Goal: Task Accomplishment & Management: Use online tool/utility

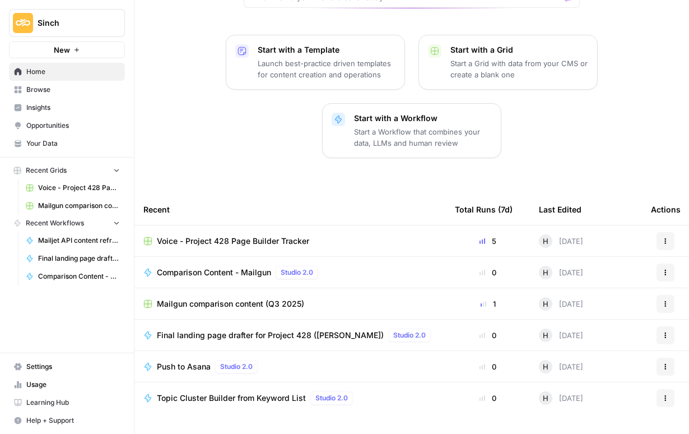
scroll to position [150, 0]
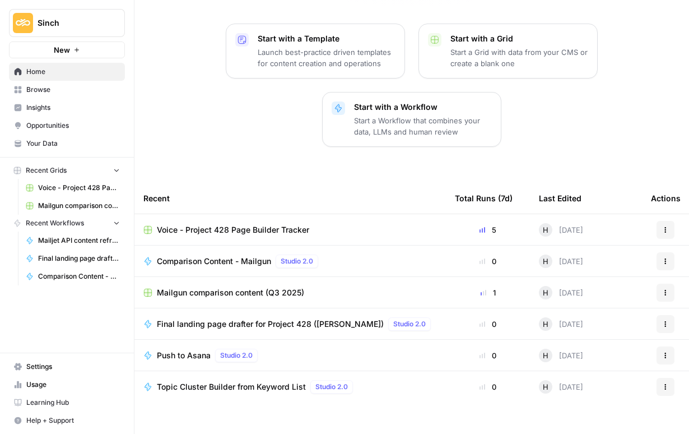
click at [235, 224] on span "Voice - Project 428 Page Builder Tracker" at bounding box center [233, 229] width 152 height 11
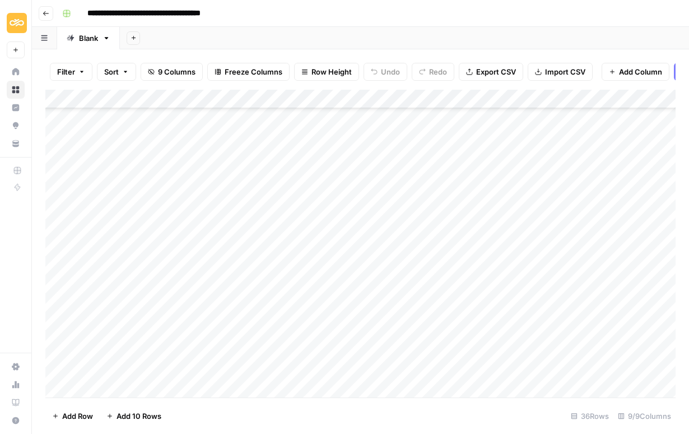
scroll to position [415, 1]
click at [310, 309] on div "Add Column" at bounding box center [360, 244] width 631 height 308
click at [297, 311] on div "Add Column" at bounding box center [360, 244] width 631 height 308
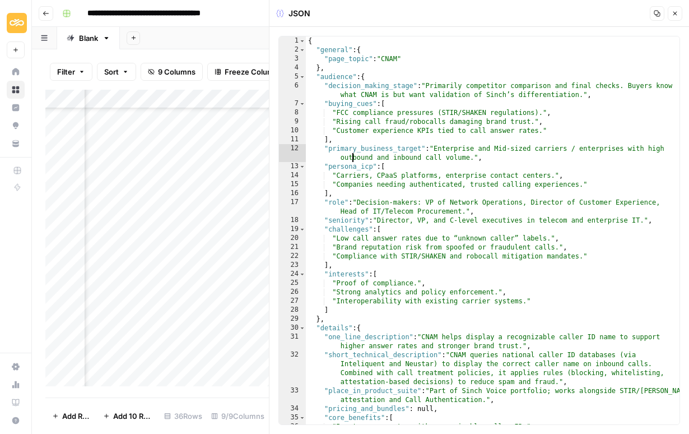
click at [353, 154] on div "{ "general" : { "page_topic" : "CNAM" } , "audience" : { "decision_making_stage…" at bounding box center [493, 239] width 374 height 406
type textarea "*"
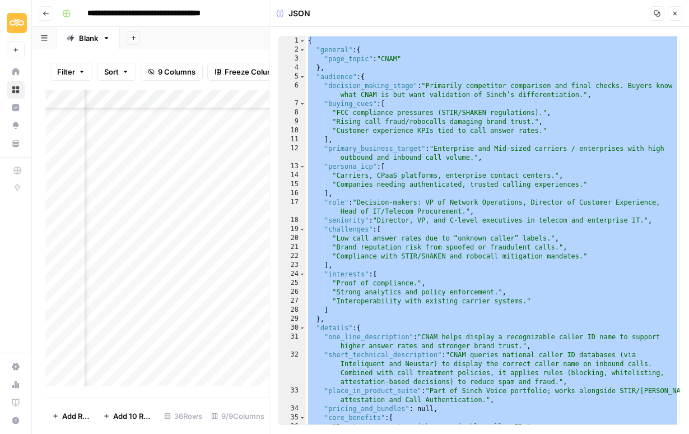
click at [656, 11] on icon "button" at bounding box center [658, 14] width 6 height 6
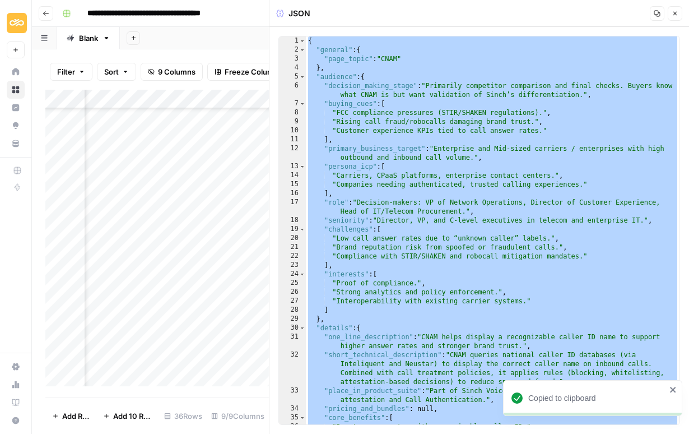
click at [401, 149] on div "{ "general" : { "page_topic" : "CNAM" } , "audience" : { "decision_making_stage…" at bounding box center [493, 239] width 374 height 406
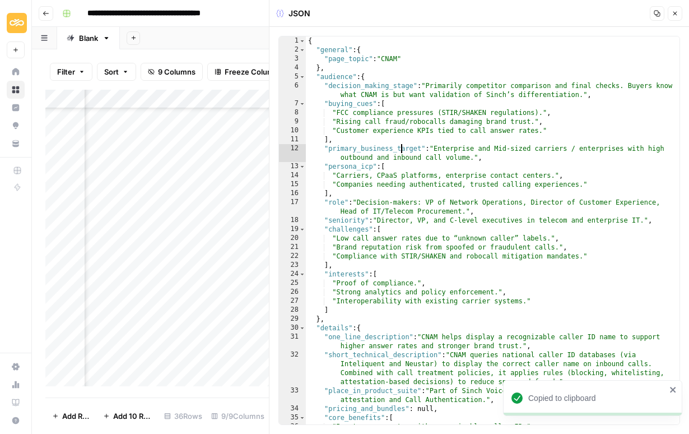
type textarea "*"
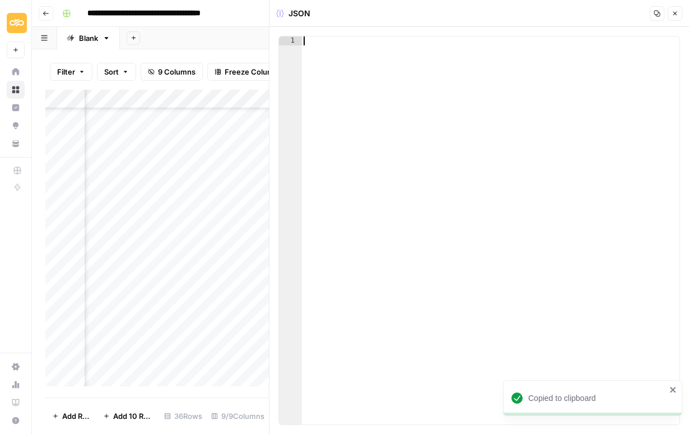
scroll to position [787, 0]
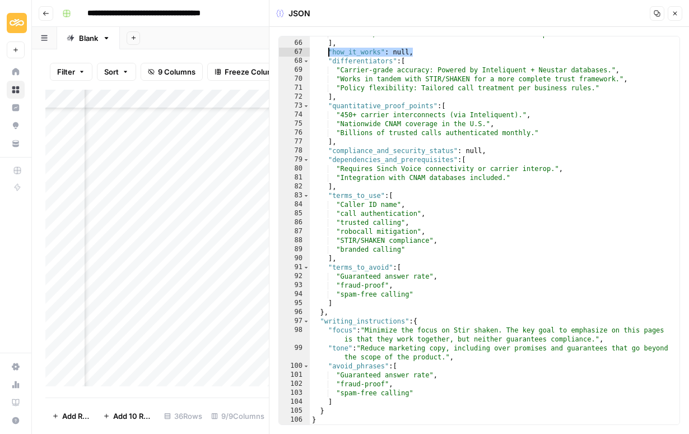
drag, startPoint x: 418, startPoint y: 54, endPoint x: 327, endPoint y: 55, distance: 91.4
click at [327, 55] on div ""Carriers/CPaaS: Enhance network-wide trust and compliance." ] , "how_it_works"…" at bounding box center [495, 233] width 370 height 406
type textarea "**********"
type textarea "**"
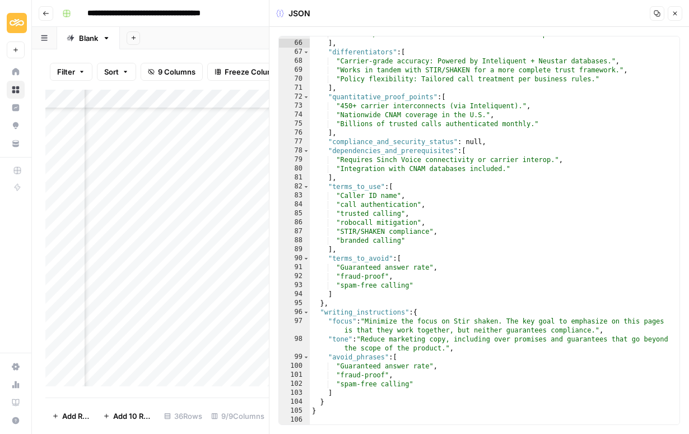
click at [675, 13] on icon "button" at bounding box center [676, 14] width 4 height 4
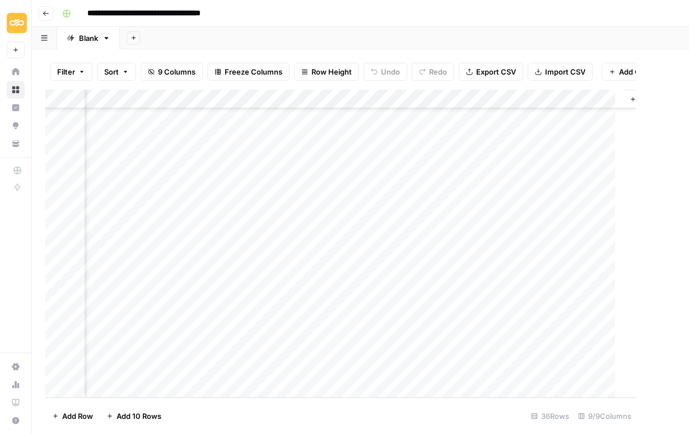
scroll to position [415, 321]
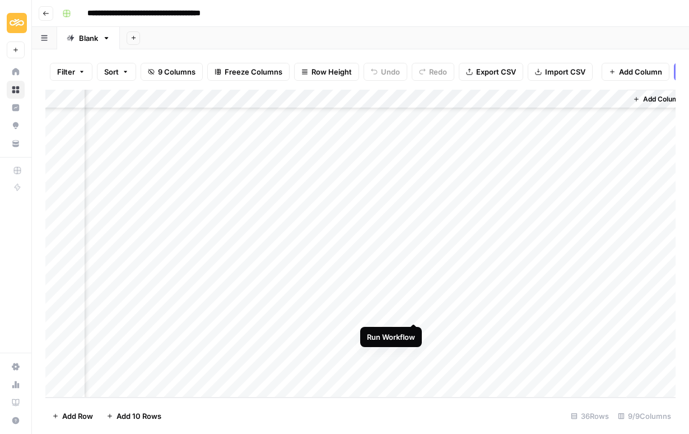
click at [414, 313] on div "Add Column" at bounding box center [360, 244] width 631 height 308
click at [418, 311] on div "Add Column" at bounding box center [360, 244] width 631 height 308
click at [411, 313] on div "Add Column" at bounding box center [360, 244] width 631 height 308
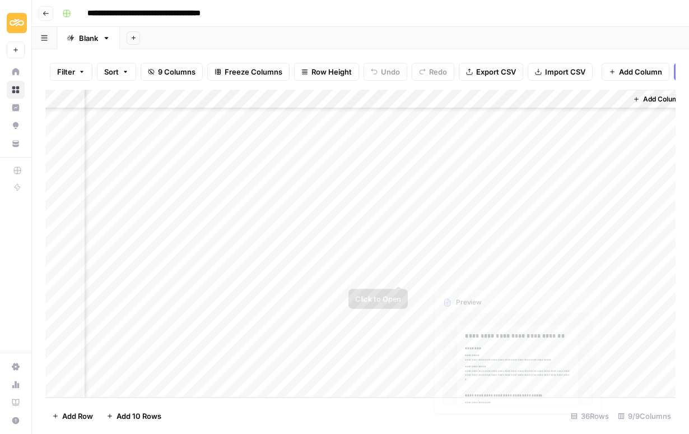
click at [567, 292] on div "Add Column" at bounding box center [360, 244] width 631 height 308
click at [515, 309] on div "Add Column" at bounding box center [360, 244] width 631 height 308
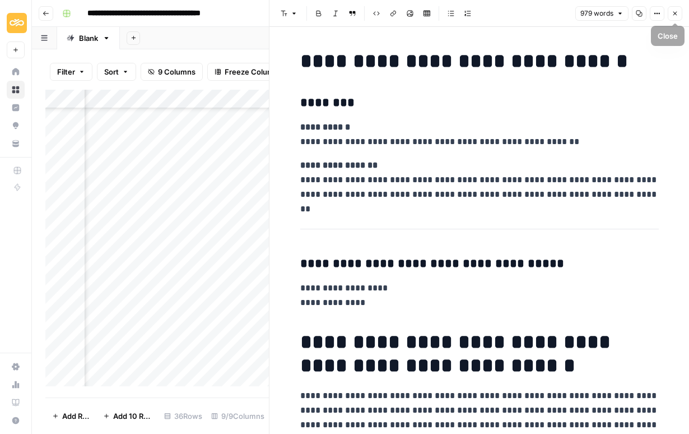
click at [636, 14] on icon "button" at bounding box center [639, 13] width 7 height 7
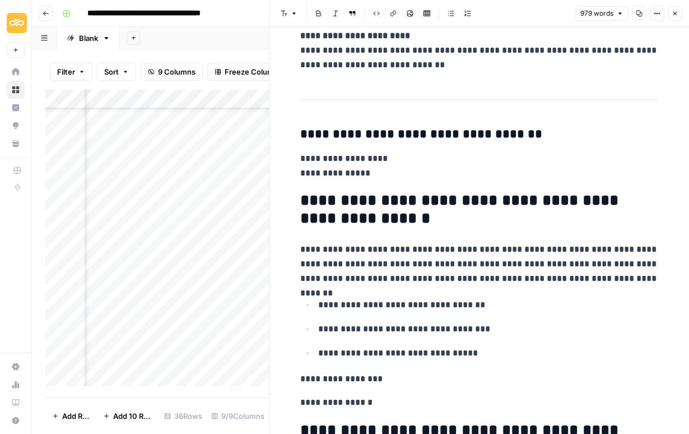
scroll to position [803, 0]
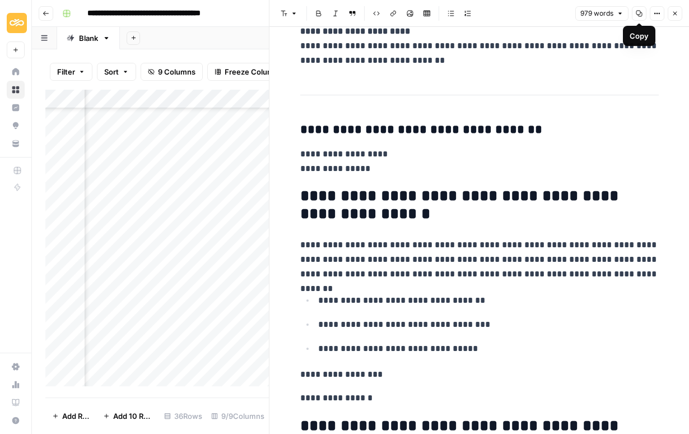
click at [637, 12] on icon "button" at bounding box center [639, 13] width 7 height 7
click at [561, 160] on p "**********" at bounding box center [479, 161] width 359 height 29
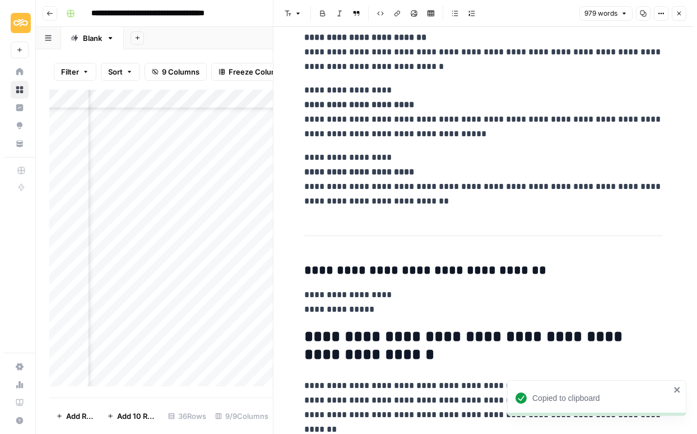
scroll to position [601, 0]
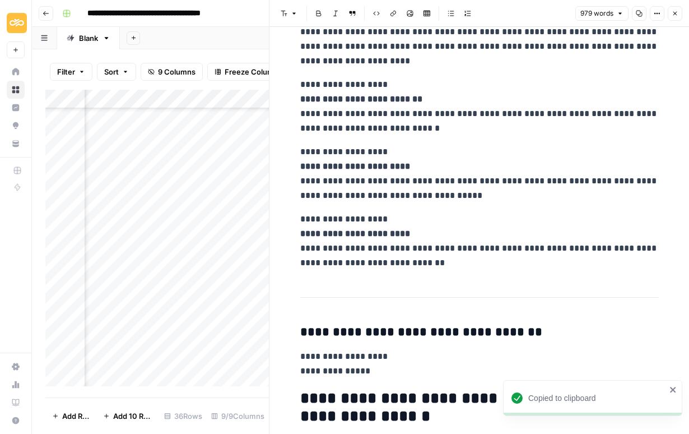
click at [638, 13] on icon "button" at bounding box center [639, 13] width 7 height 7
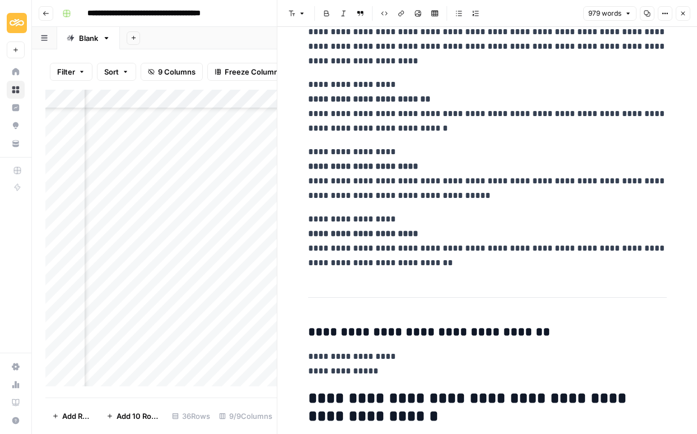
click at [683, 15] on icon "button" at bounding box center [683, 13] width 7 height 7
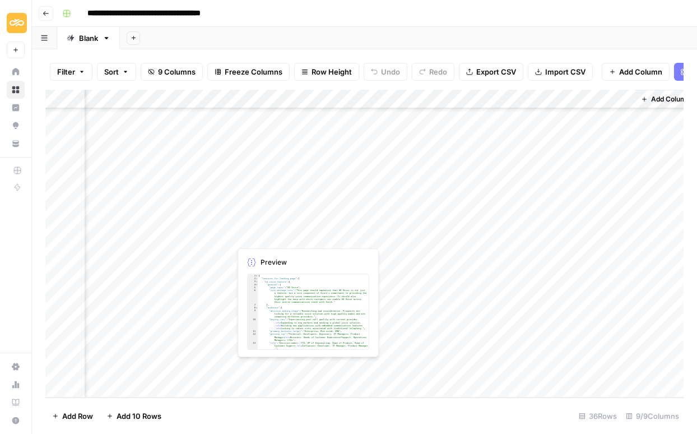
scroll to position [415, 0]
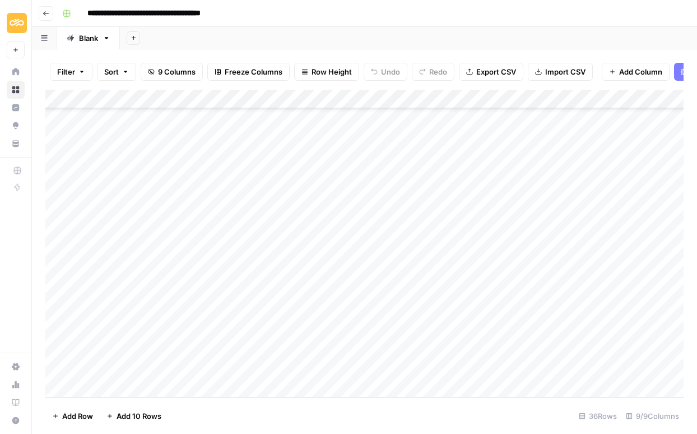
click at [162, 383] on div "Add Column" at bounding box center [364, 244] width 638 height 308
type textarea "**********"
click at [268, 369] on div "Add Column" at bounding box center [364, 244] width 638 height 308
type textarea "*"
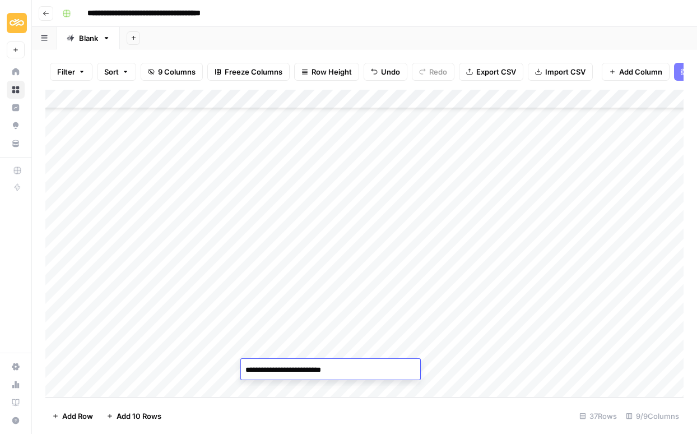
click at [301, 368] on textarea "**********" at bounding box center [330, 370] width 179 height 16
type textarea "**********"
click at [427, 279] on div "Add Column" at bounding box center [364, 244] width 638 height 308
click at [527, 370] on div "Add Column" at bounding box center [364, 244] width 638 height 308
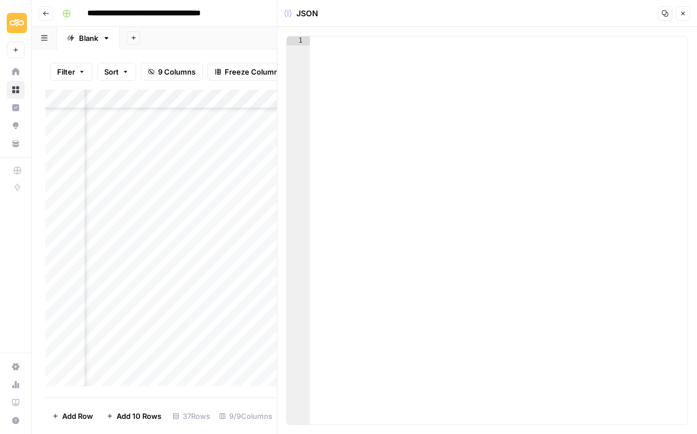
click at [358, 74] on div at bounding box center [499, 239] width 378 height 406
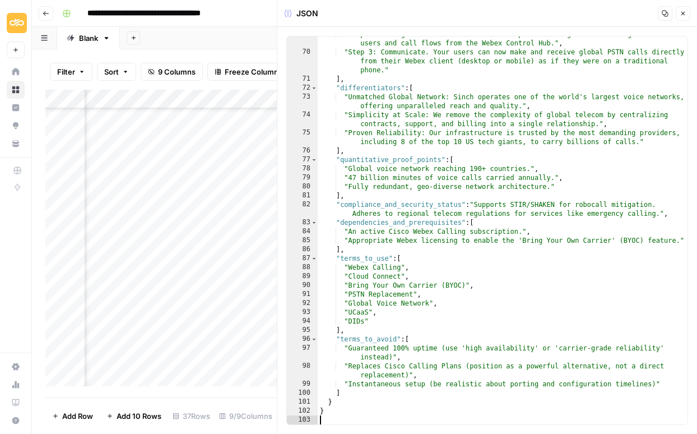
click at [678, 8] on button "Close" at bounding box center [683, 13] width 15 height 15
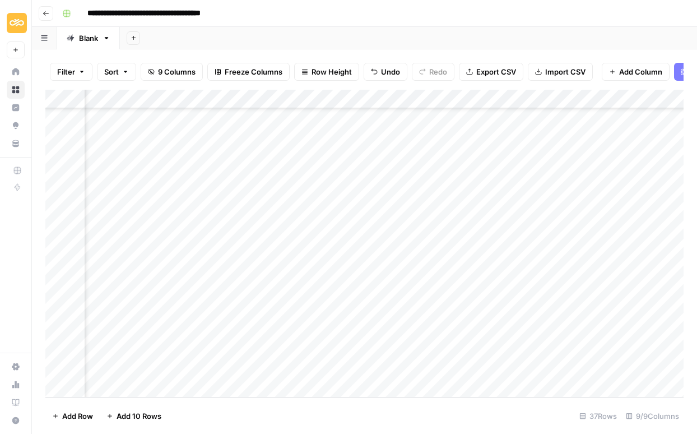
click at [591, 369] on div "Add Column" at bounding box center [364, 244] width 638 height 308
click at [589, 366] on div "Add Column" at bounding box center [364, 244] width 638 height 308
click at [551, 368] on div at bounding box center [590, 369] width 103 height 21
click at [549, 368] on div at bounding box center [590, 369] width 103 height 21
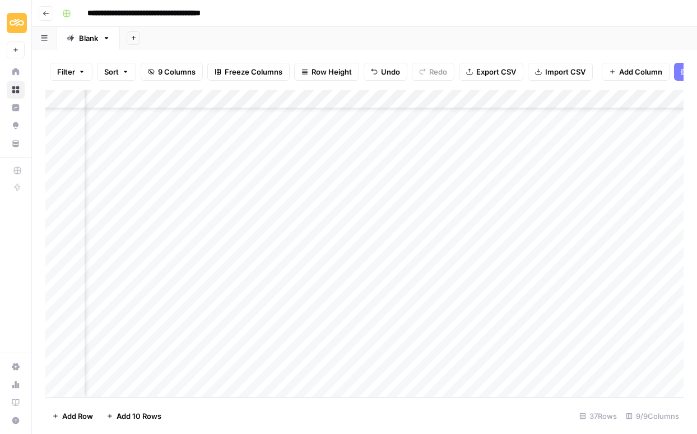
click at [549, 368] on div at bounding box center [590, 369] width 103 height 21
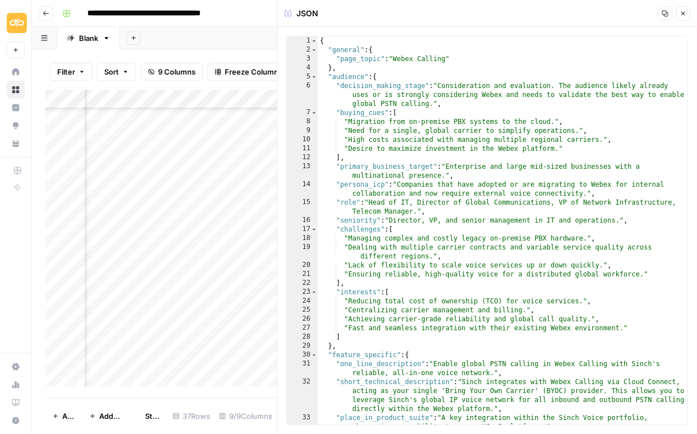
click at [687, 13] on button "Close" at bounding box center [683, 13] width 15 height 15
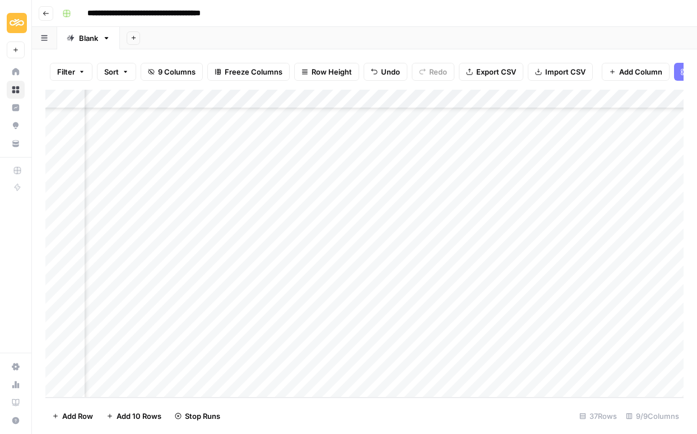
scroll to position [434, 0]
click at [60, 331] on div "Add Column" at bounding box center [364, 244] width 638 height 308
click at [72, 415] on span "Delete 1 Row" at bounding box center [74, 415] width 45 height 11
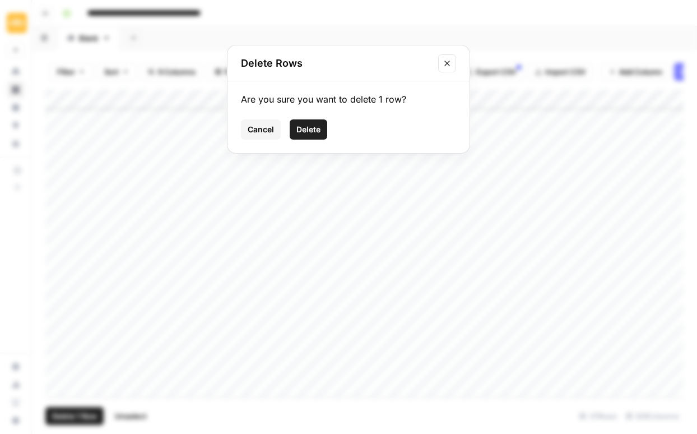
click at [305, 124] on span "Delete" at bounding box center [308, 129] width 24 height 11
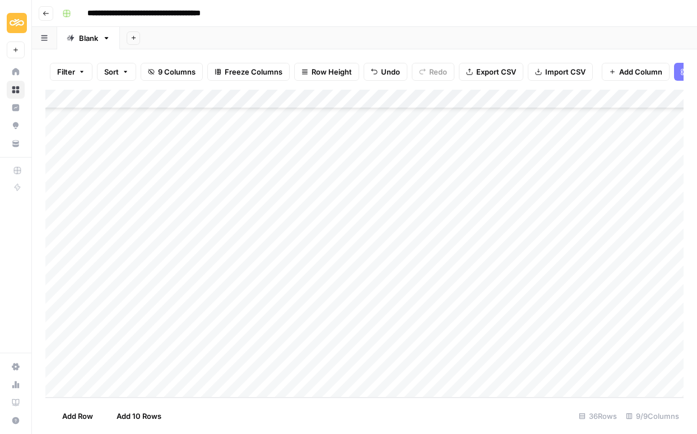
scroll to position [415, 0]
click at [95, 369] on div "Add Column" at bounding box center [364, 244] width 638 height 308
click at [320, 388] on div "Add Column" at bounding box center [364, 244] width 638 height 308
click at [395, 368] on div "Add Column" at bounding box center [364, 244] width 638 height 308
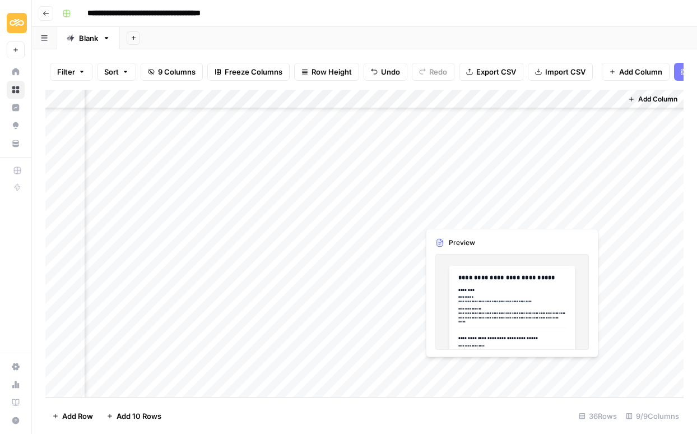
click at [506, 368] on div "Add Column" at bounding box center [364, 244] width 638 height 308
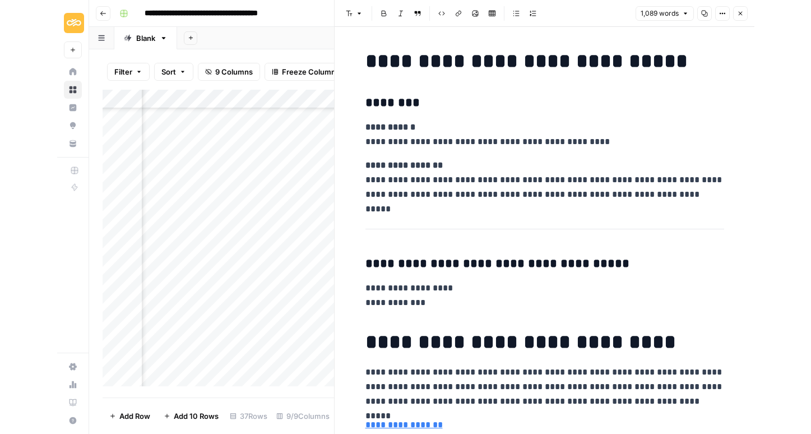
scroll to position [434, 320]
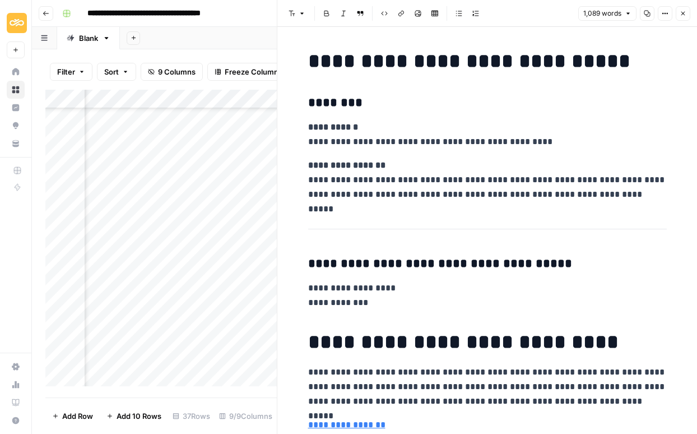
click at [642, 11] on button "Copy" at bounding box center [647, 13] width 15 height 15
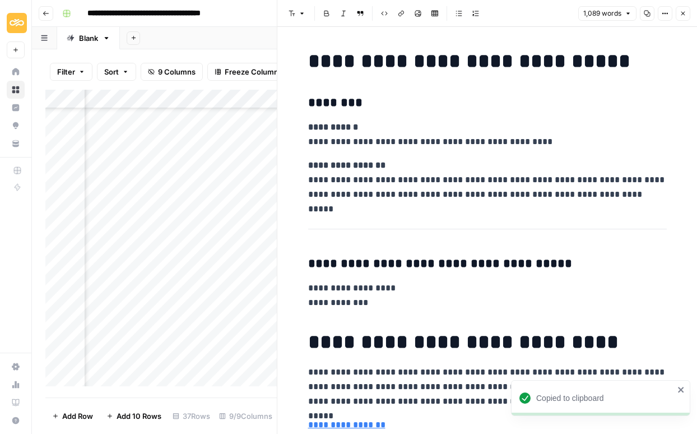
click at [650, 17] on button "Copy" at bounding box center [647, 13] width 15 height 15
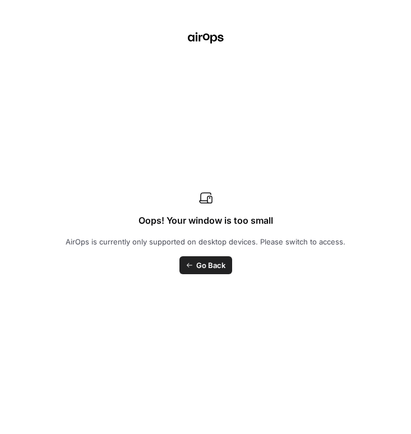
click at [216, 266] on span "Go Back" at bounding box center [210, 264] width 29 height 11
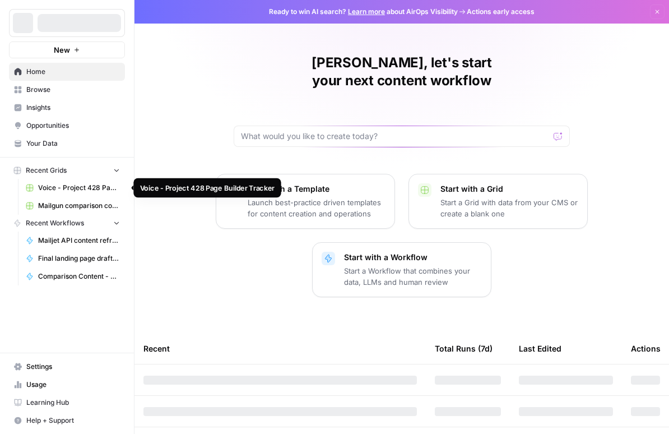
click at [69, 187] on span "Voice - Project 428 Page Builder Tracker" at bounding box center [79, 188] width 82 height 10
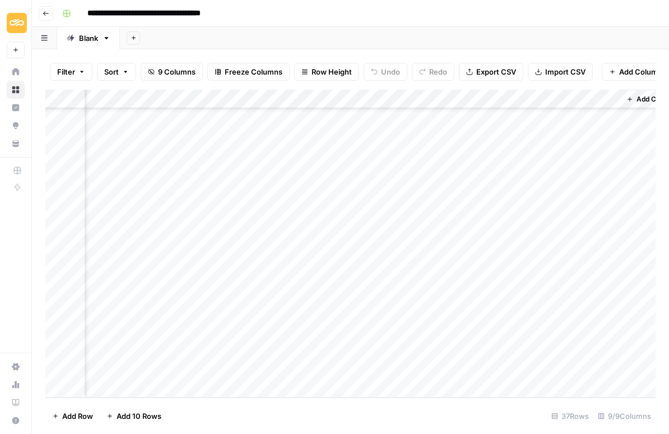
scroll to position [434, 347]
click at [490, 349] on div "Add Column" at bounding box center [350, 244] width 610 height 308
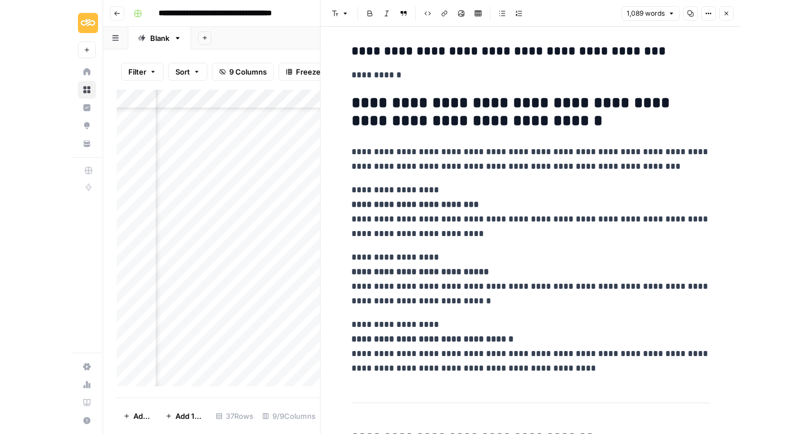
scroll to position [447, 0]
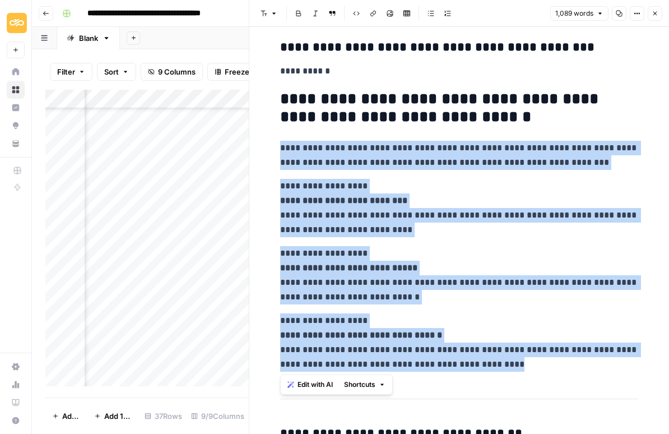
drag, startPoint x: 280, startPoint y: 146, endPoint x: 545, endPoint y: 369, distance: 346.9
copy div "**********"
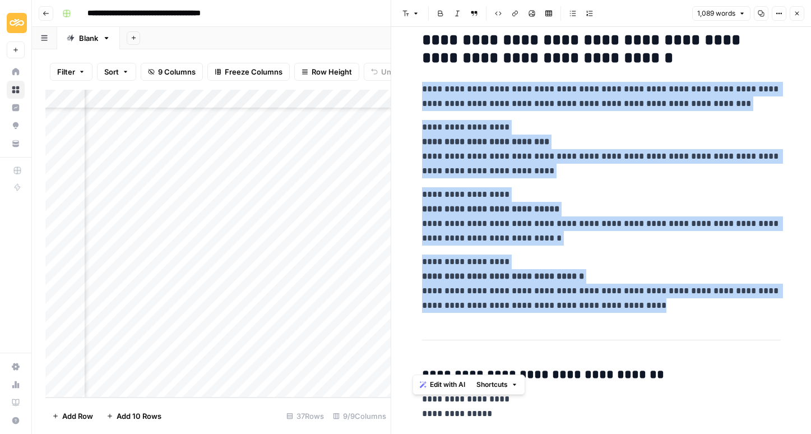
scroll to position [406, 0]
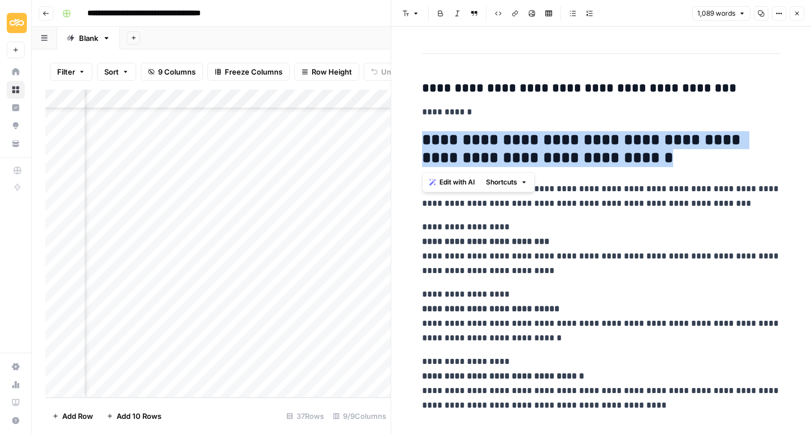
drag, startPoint x: 422, startPoint y: 141, endPoint x: 624, endPoint y: 161, distance: 203.3
click at [624, 161] on h2 "**********" at bounding box center [601, 149] width 359 height 36
copy h2 "**********"
